Goal: Check status: Check status

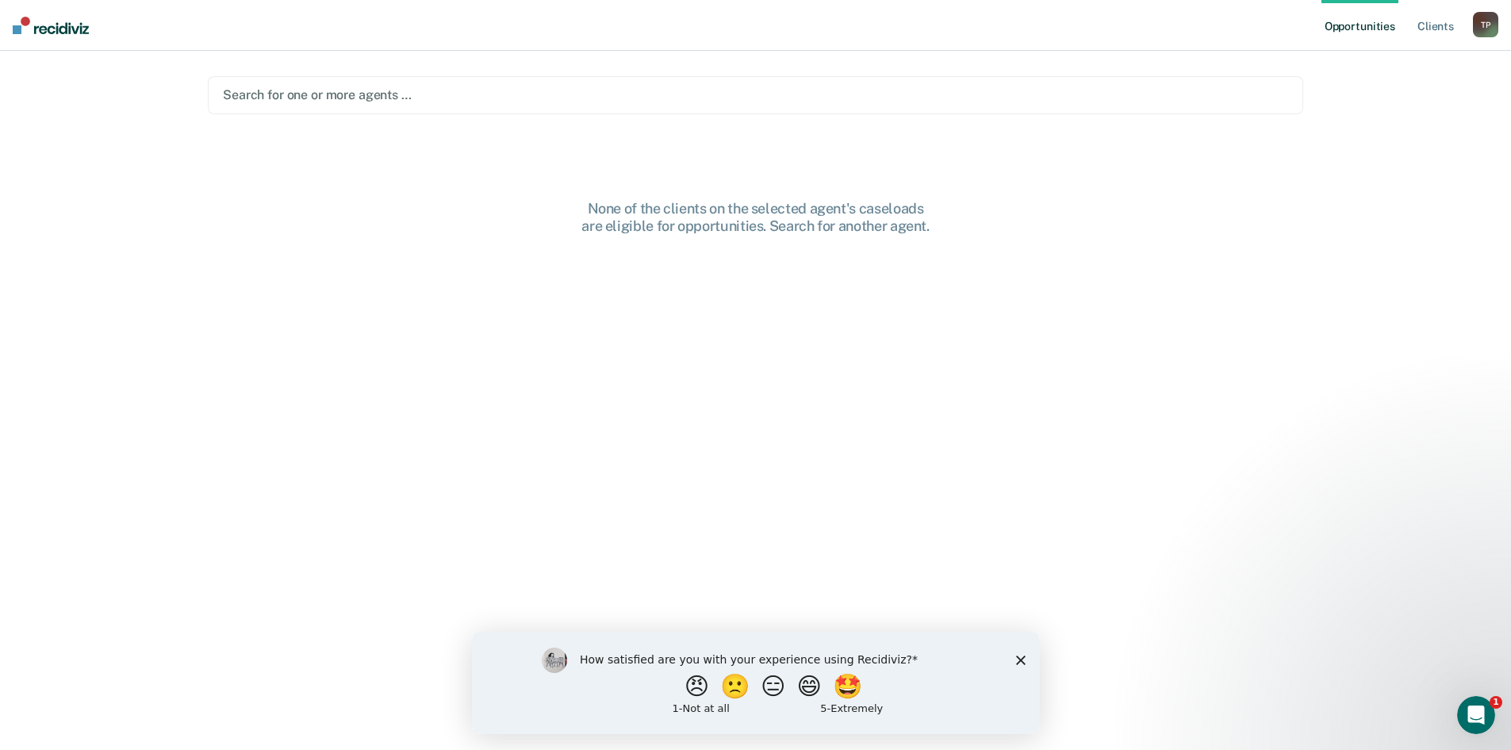
click at [1017, 657] on polygon "Close survey" at bounding box center [1021, 660] width 10 height 10
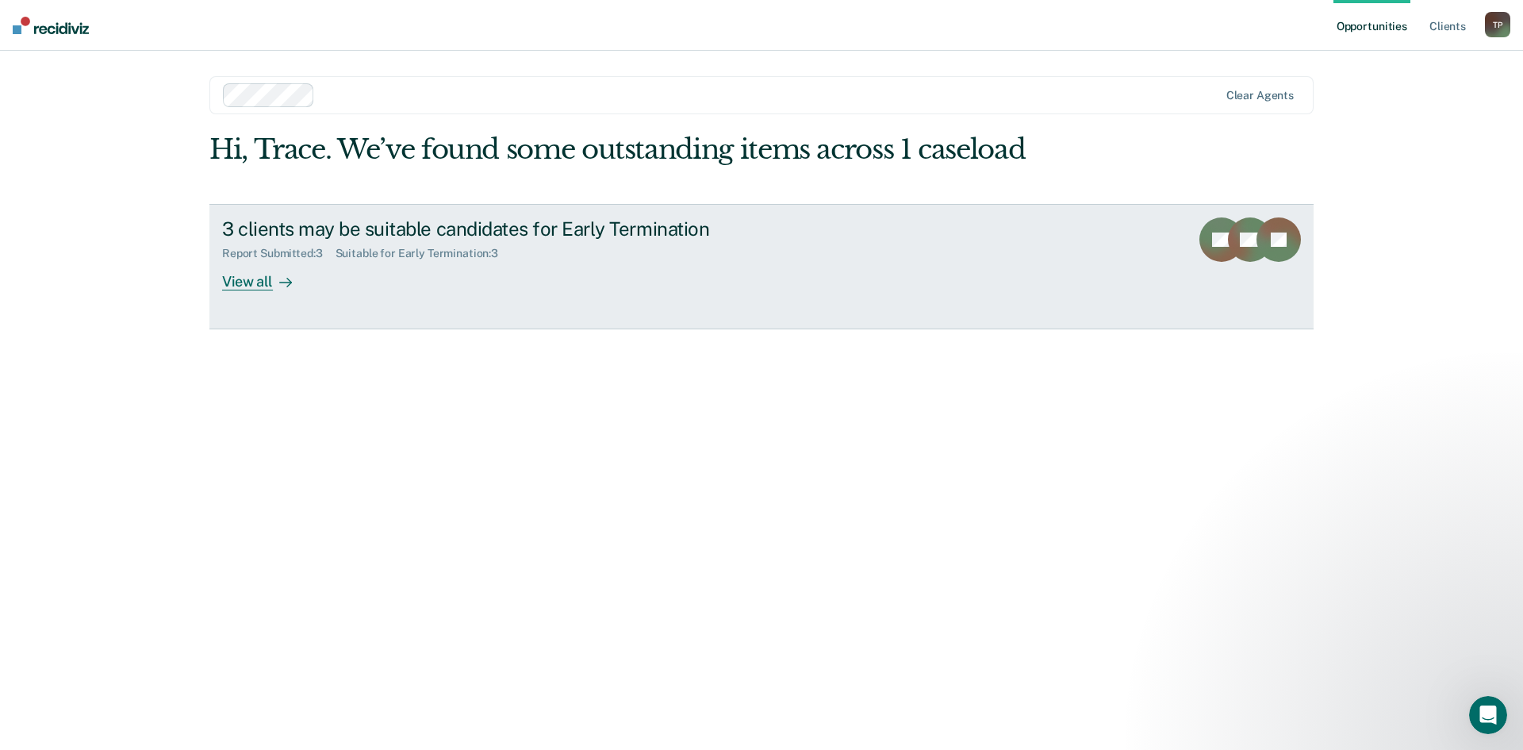
click at [325, 278] on div "3 clients may be suitable candidates for Early Termination Report Submitted : 3…" at bounding box center [519, 253] width 595 height 73
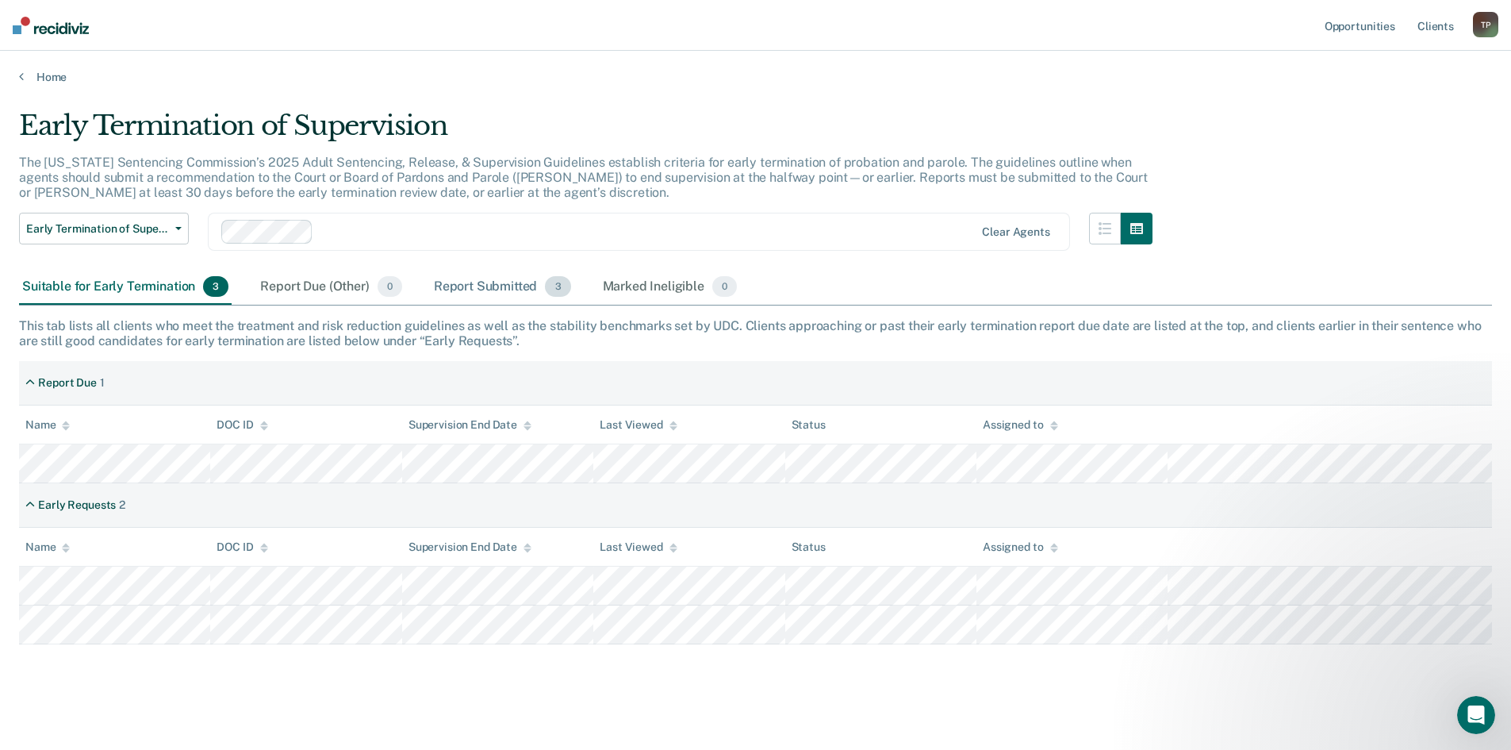
click at [486, 297] on div "Report Submitted 3" at bounding box center [503, 287] width 144 height 35
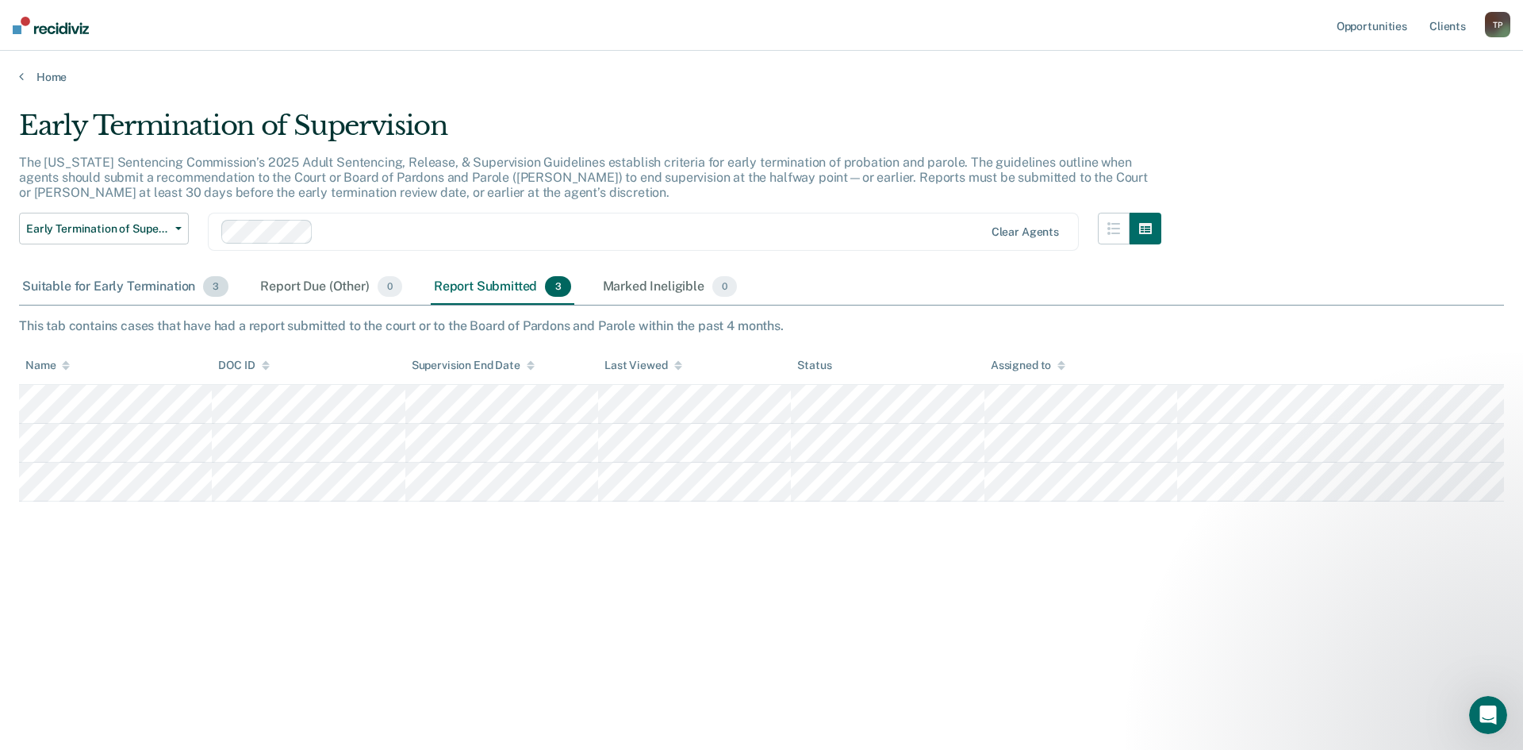
click at [60, 295] on div "Suitable for Early Termination 3" at bounding box center [125, 287] width 213 height 35
